Goal: Task Accomplishment & Management: Use online tool/utility

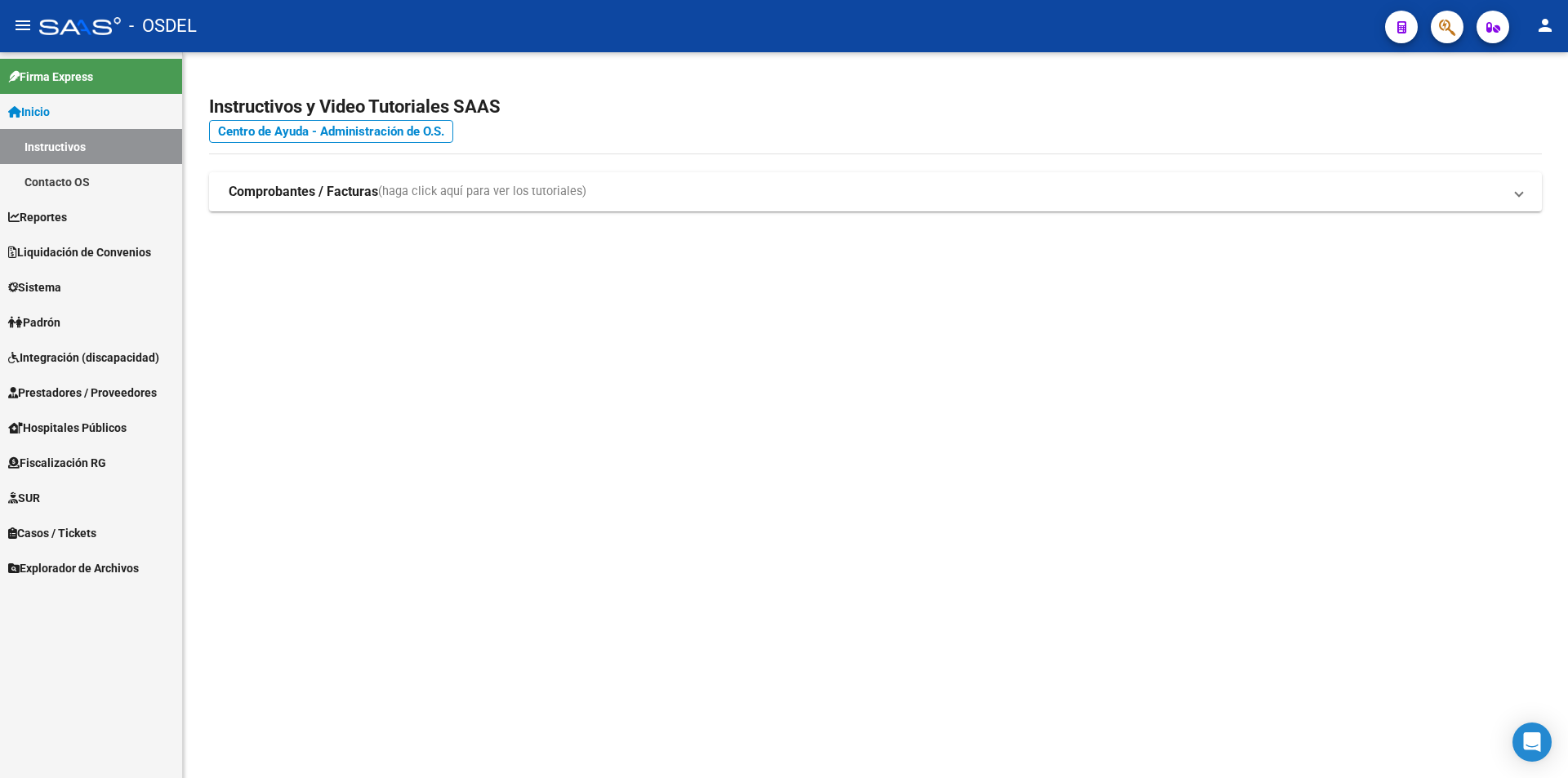
click at [62, 251] on span "Liquidación de Convenios" at bounding box center [80, 253] width 143 height 18
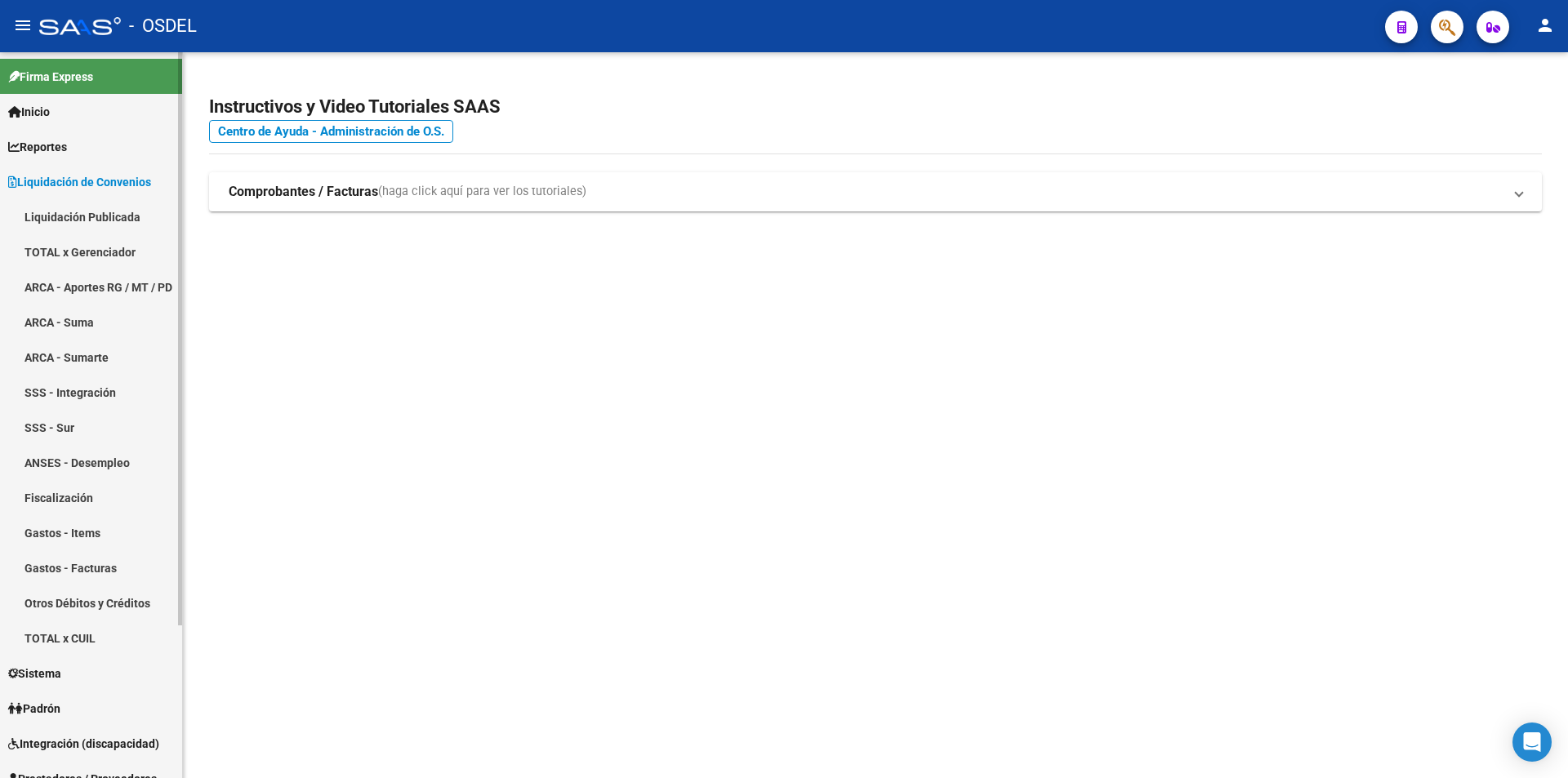
click at [81, 244] on link "TOTAL x Gerenciador" at bounding box center [91, 252] width 182 height 35
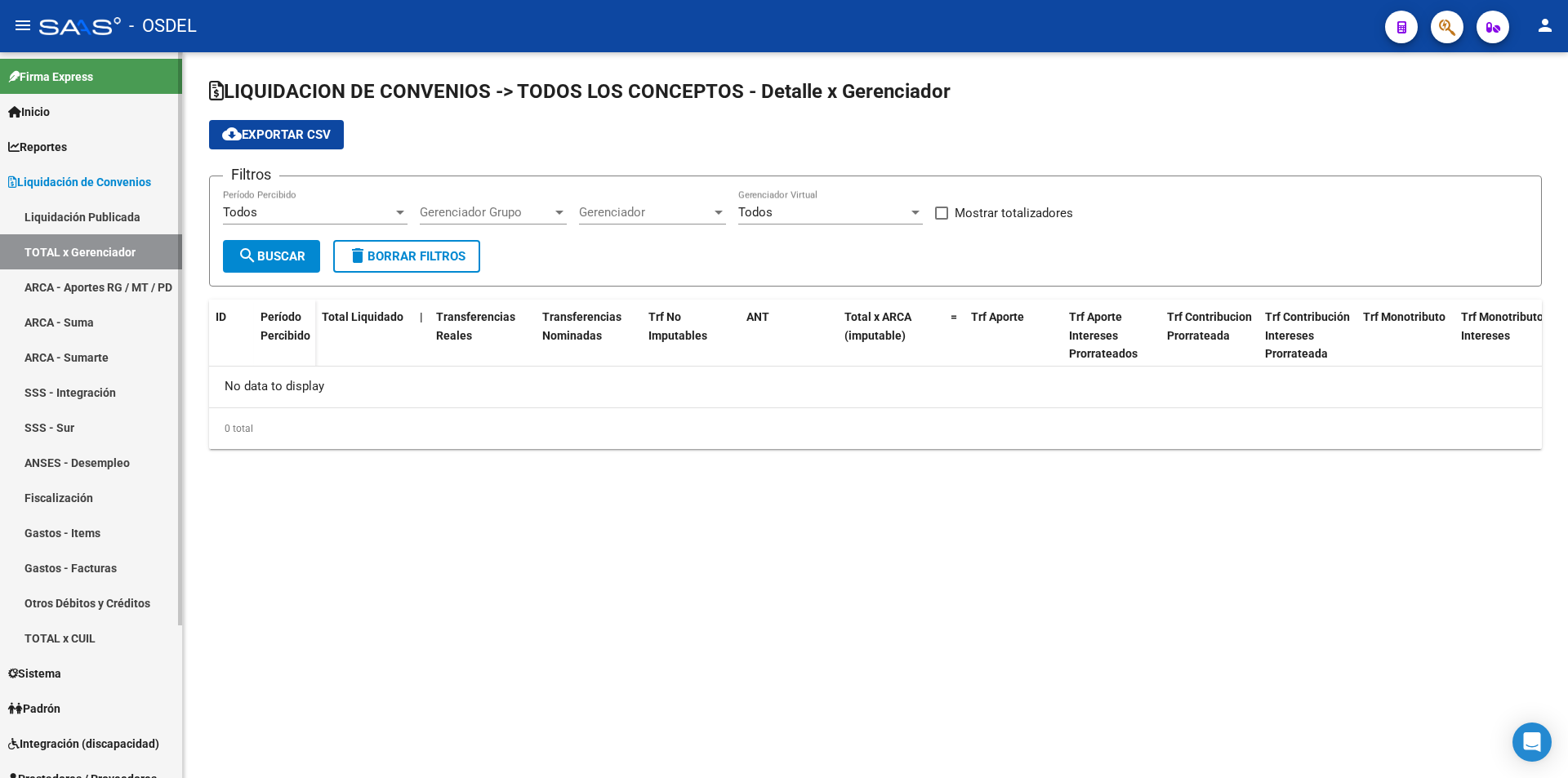
checkbox input "true"
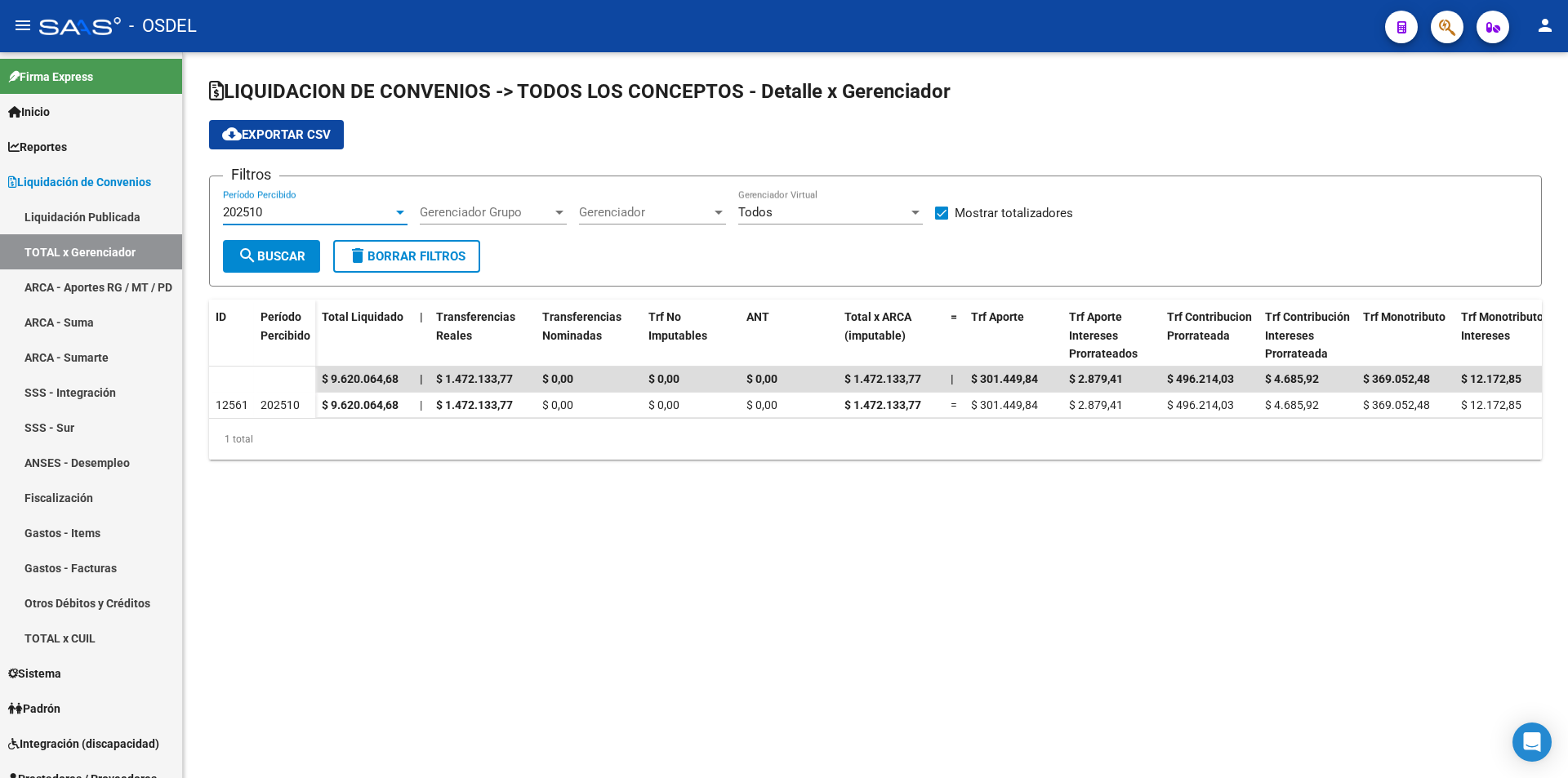
click at [396, 212] on div at bounding box center [400, 213] width 8 height 4
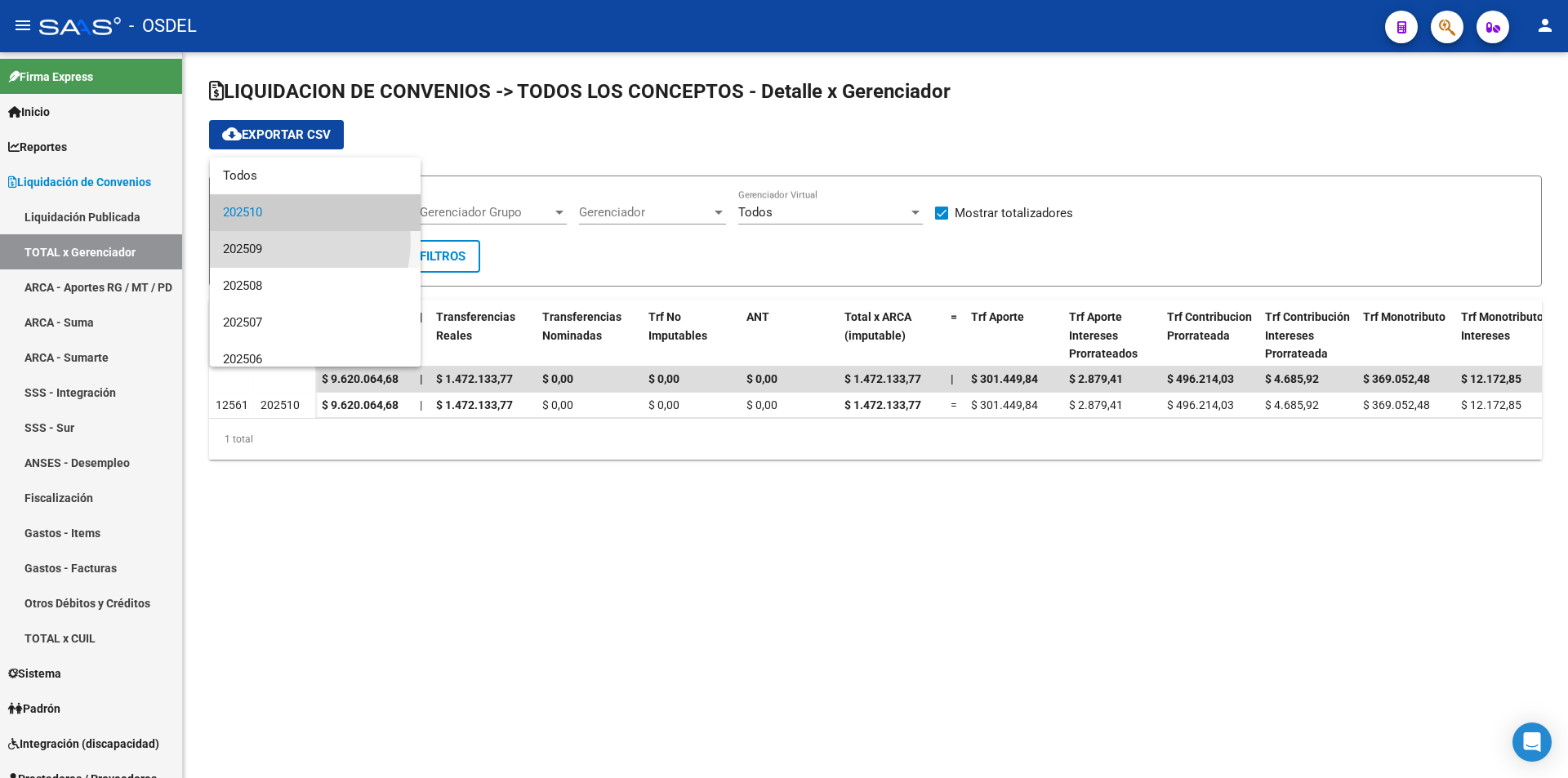
click at [282, 241] on span "202509" at bounding box center [315, 249] width 185 height 37
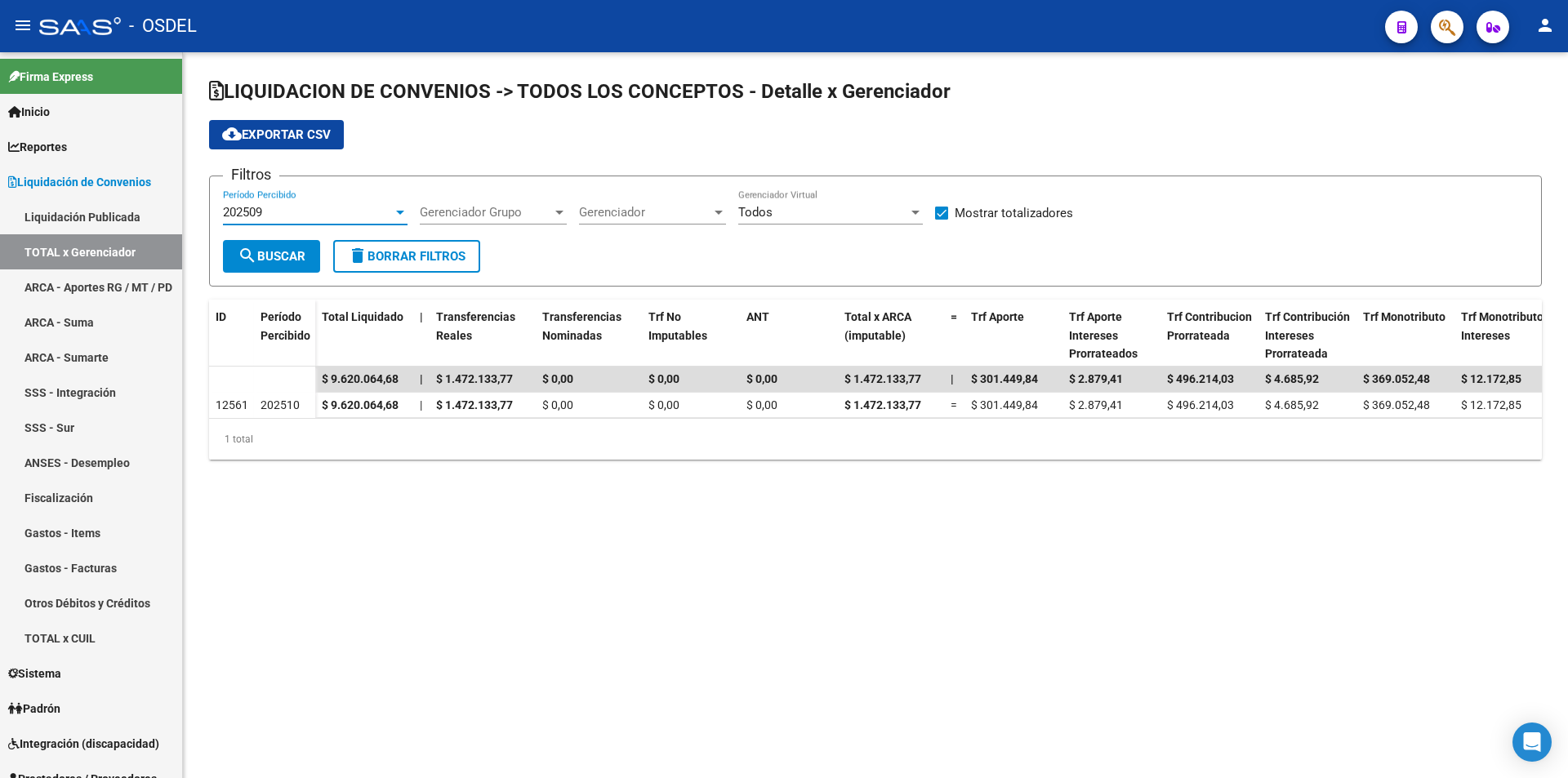
click at [284, 254] on span "search Buscar" at bounding box center [272, 256] width 68 height 15
